Goal: Task Accomplishment & Management: Use online tool/utility

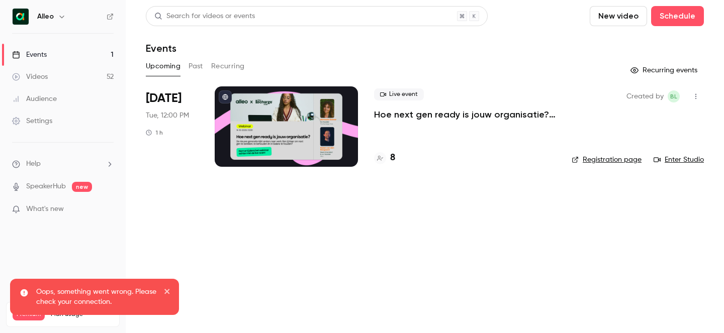
click at [59, 14] on icon "button" at bounding box center [62, 17] width 8 height 8
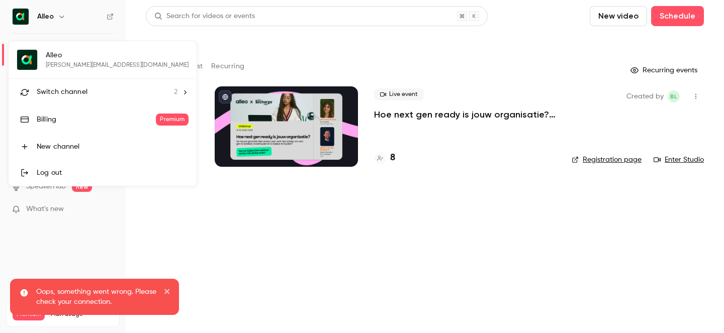
click at [90, 85] on li "Switch channel 2" at bounding box center [103, 92] width 188 height 27
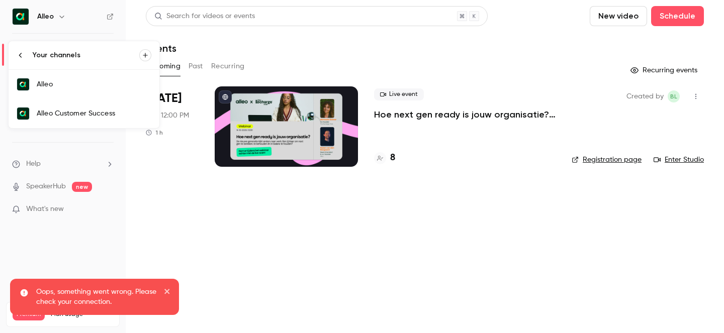
click at [105, 121] on link "Alleo Customer Success" at bounding box center [84, 113] width 151 height 29
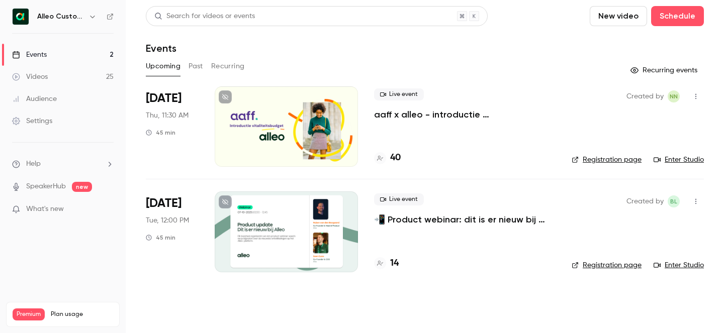
click at [444, 220] on p "📲 Product webinar: dit is er nieuw bij Alleo!" at bounding box center [464, 220] width 181 height 12
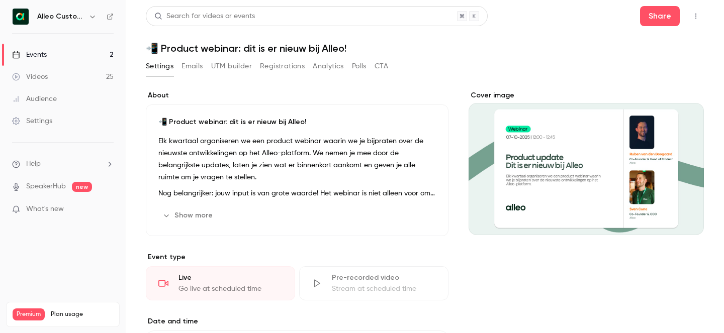
click at [197, 219] on button "Show more" at bounding box center [188, 216] width 60 height 16
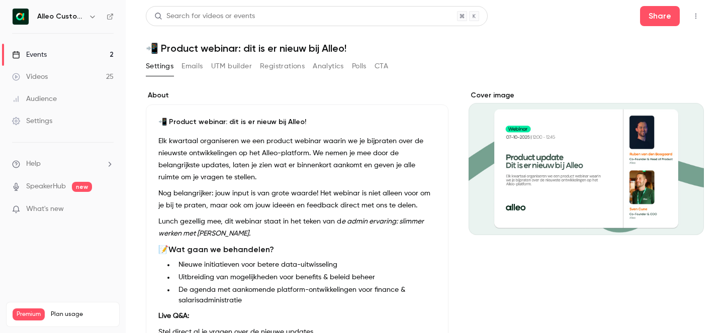
click at [91, 21] on button "button" at bounding box center [92, 17] width 12 height 12
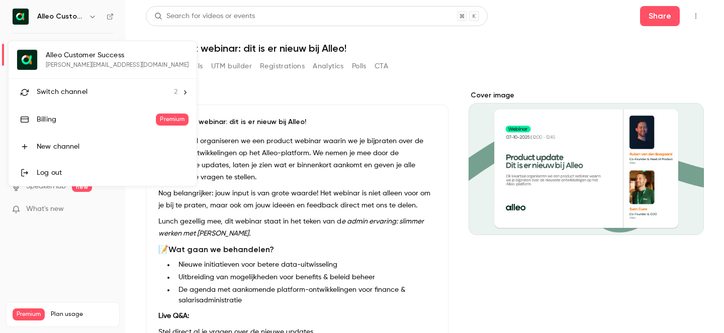
click at [298, 68] on div at bounding box center [362, 166] width 724 height 333
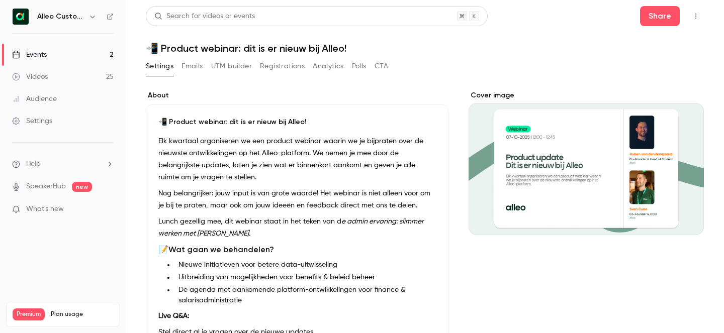
click at [283, 67] on button "Registrations" at bounding box center [282, 66] width 45 height 16
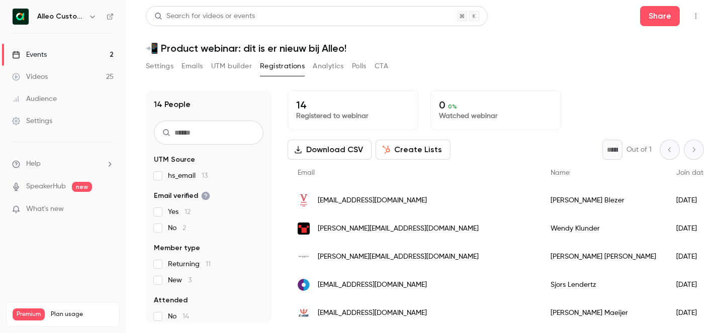
scroll to position [51, 0]
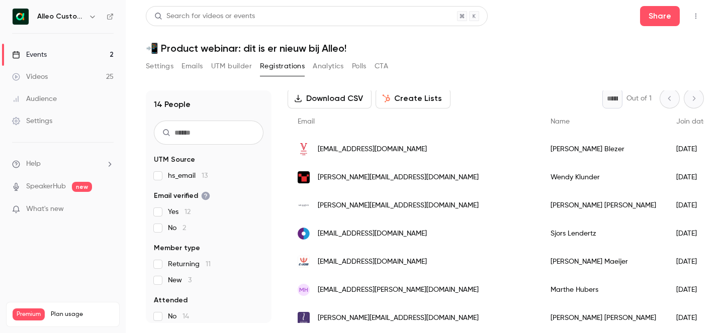
click at [58, 56] on link "Events 2" at bounding box center [63, 55] width 126 height 22
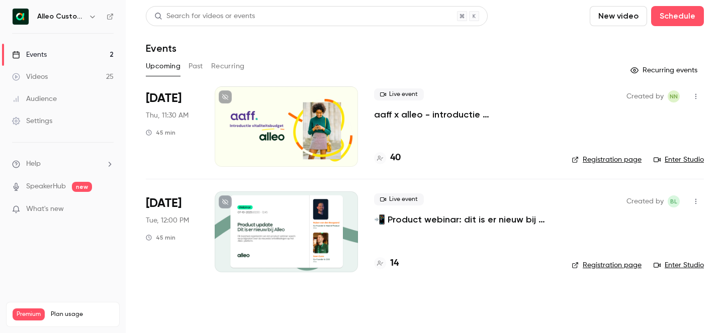
click at [199, 71] on button "Past" at bounding box center [195, 66] width 15 height 16
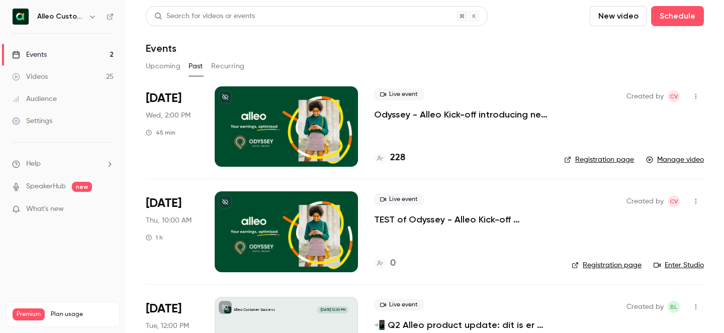
click at [89, 14] on icon "button" at bounding box center [92, 17] width 8 height 8
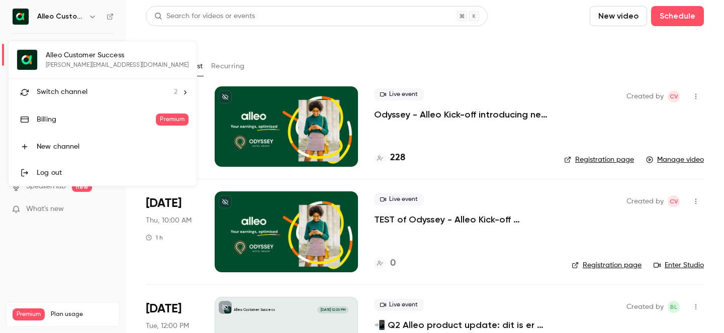
click at [102, 88] on div "Switch channel 2" at bounding box center [107, 92] width 141 height 11
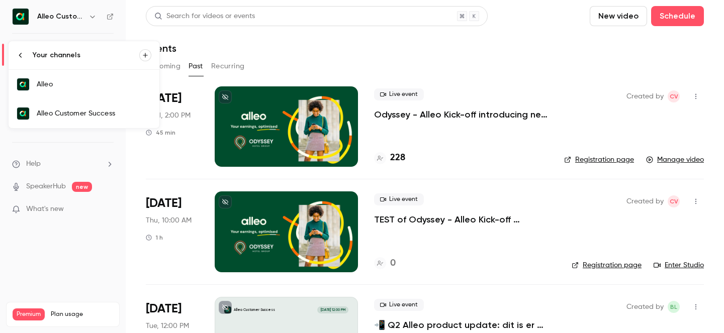
click at [104, 100] on link "Alleo Customer Success" at bounding box center [84, 113] width 151 height 29
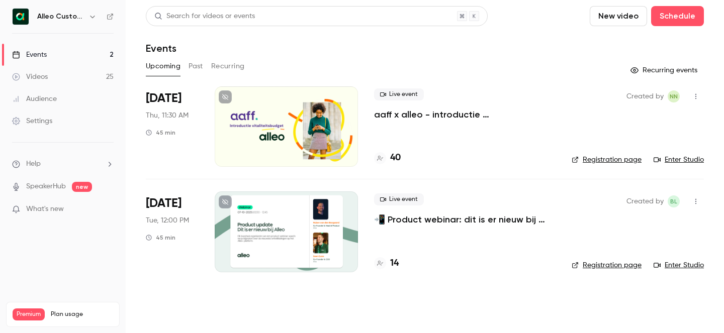
click at [440, 214] on p "📲 Product webinar: dit is er nieuw bij Alleo!" at bounding box center [464, 220] width 181 height 12
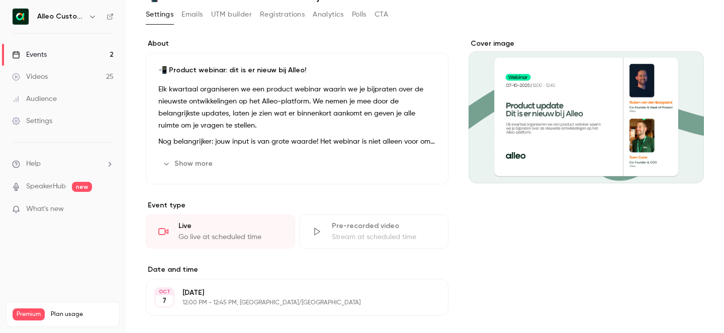
scroll to position [68, 0]
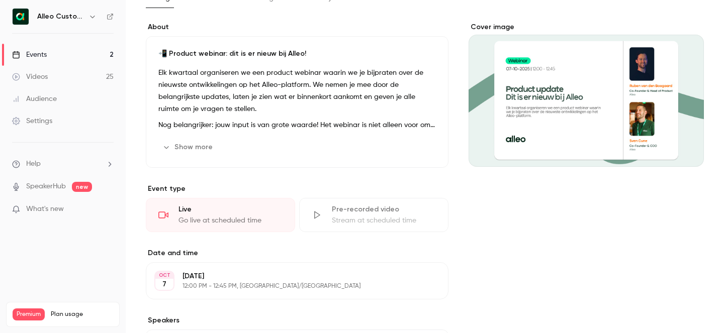
click at [239, 218] on div "Go live at scheduled time" at bounding box center [230, 221] width 104 height 10
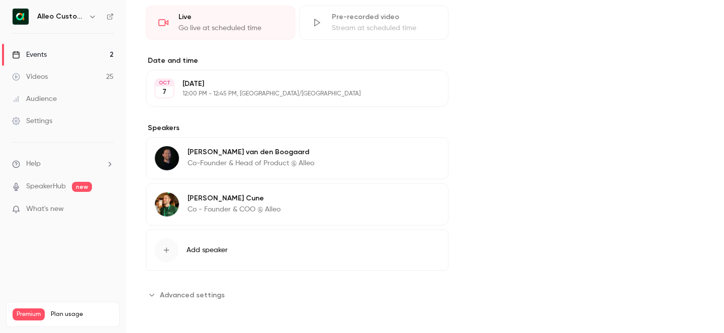
scroll to position [0, 0]
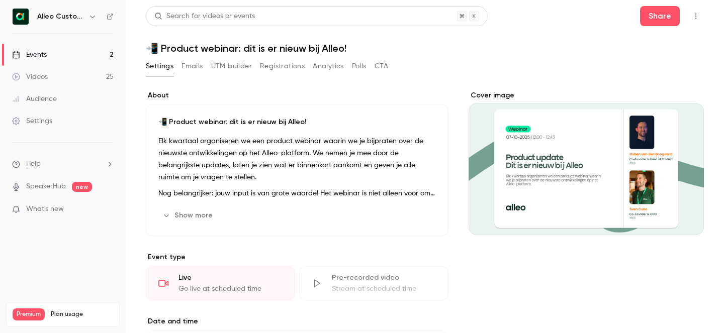
click at [699, 19] on icon "button" at bounding box center [695, 16] width 8 height 7
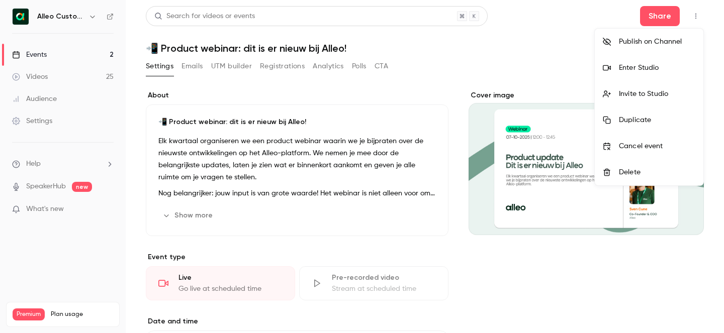
click at [644, 69] on div "Enter Studio" at bounding box center [657, 68] width 76 height 10
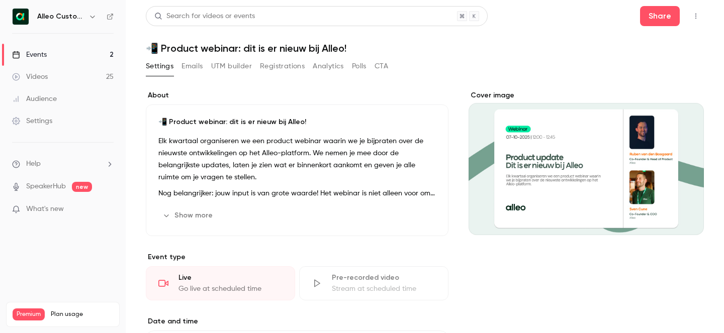
click at [43, 210] on span "What's new" at bounding box center [45, 209] width 38 height 11
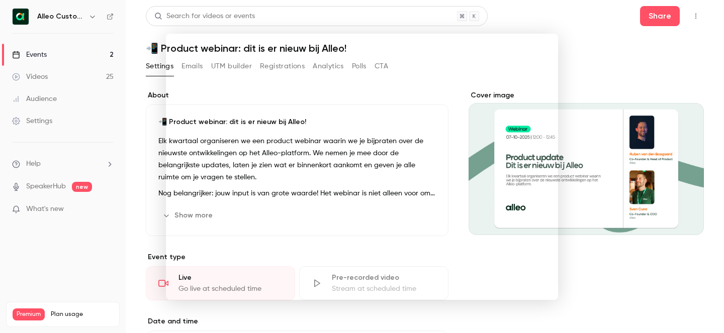
click at [596, 65] on div at bounding box center [362, 166] width 724 height 333
